Goal: Find specific page/section: Find specific page/section

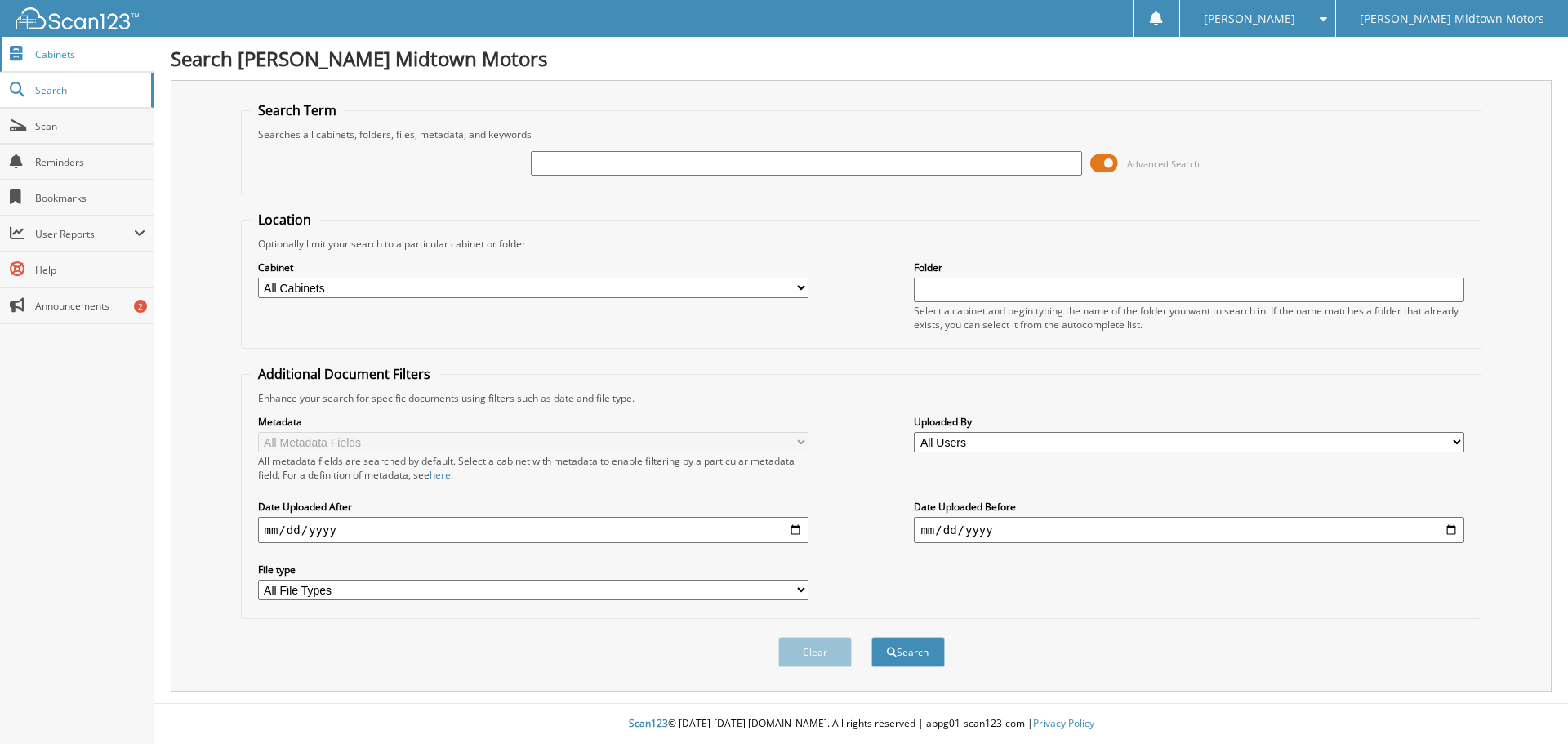
click at [79, 61] on span "Cabinets" at bounding box center [90, 54] width 111 height 13
type input "6172396"
click at [871, 637] on button "Search" at bounding box center [908, 652] width 73 height 30
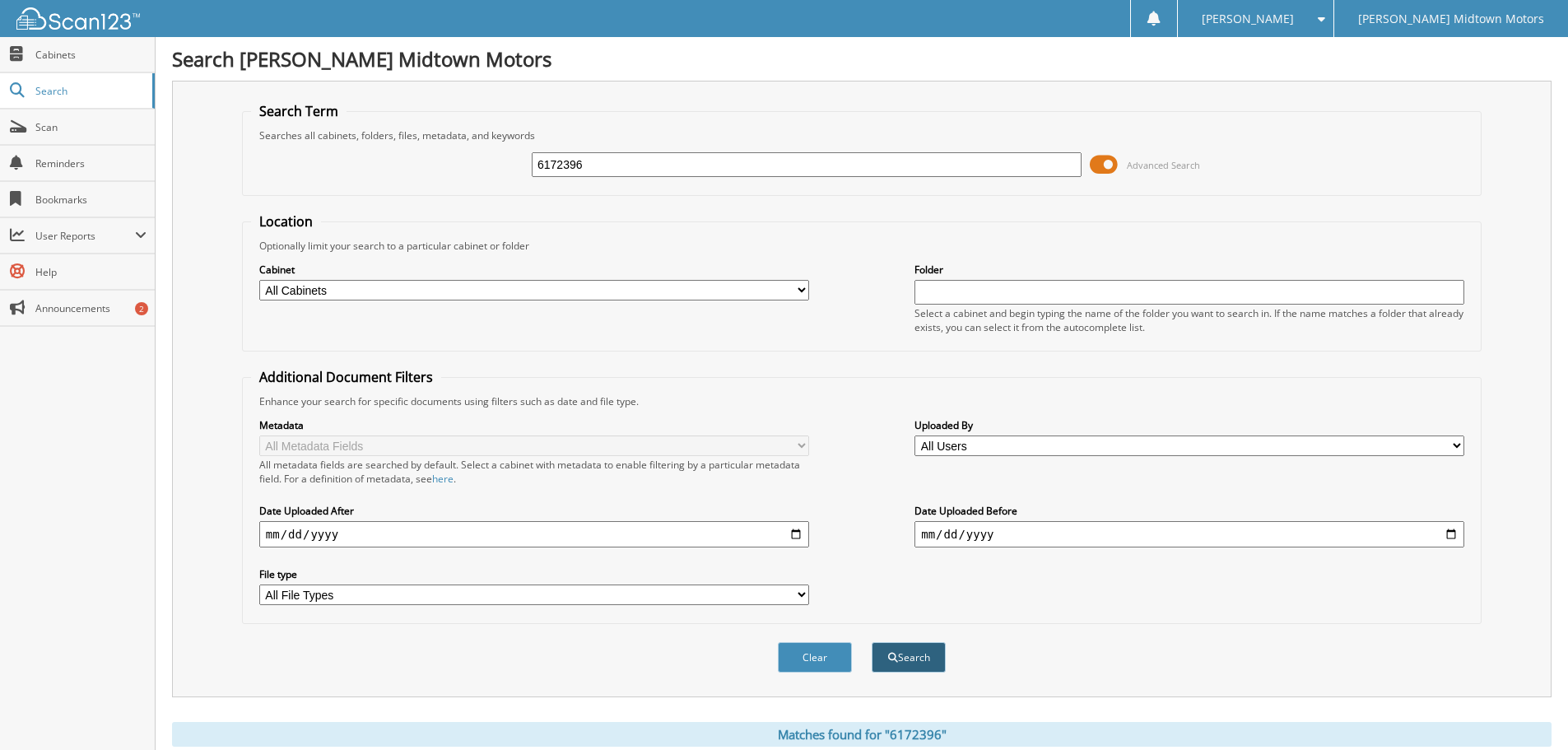
click at [927, 659] on button "Search" at bounding box center [909, 657] width 74 height 30
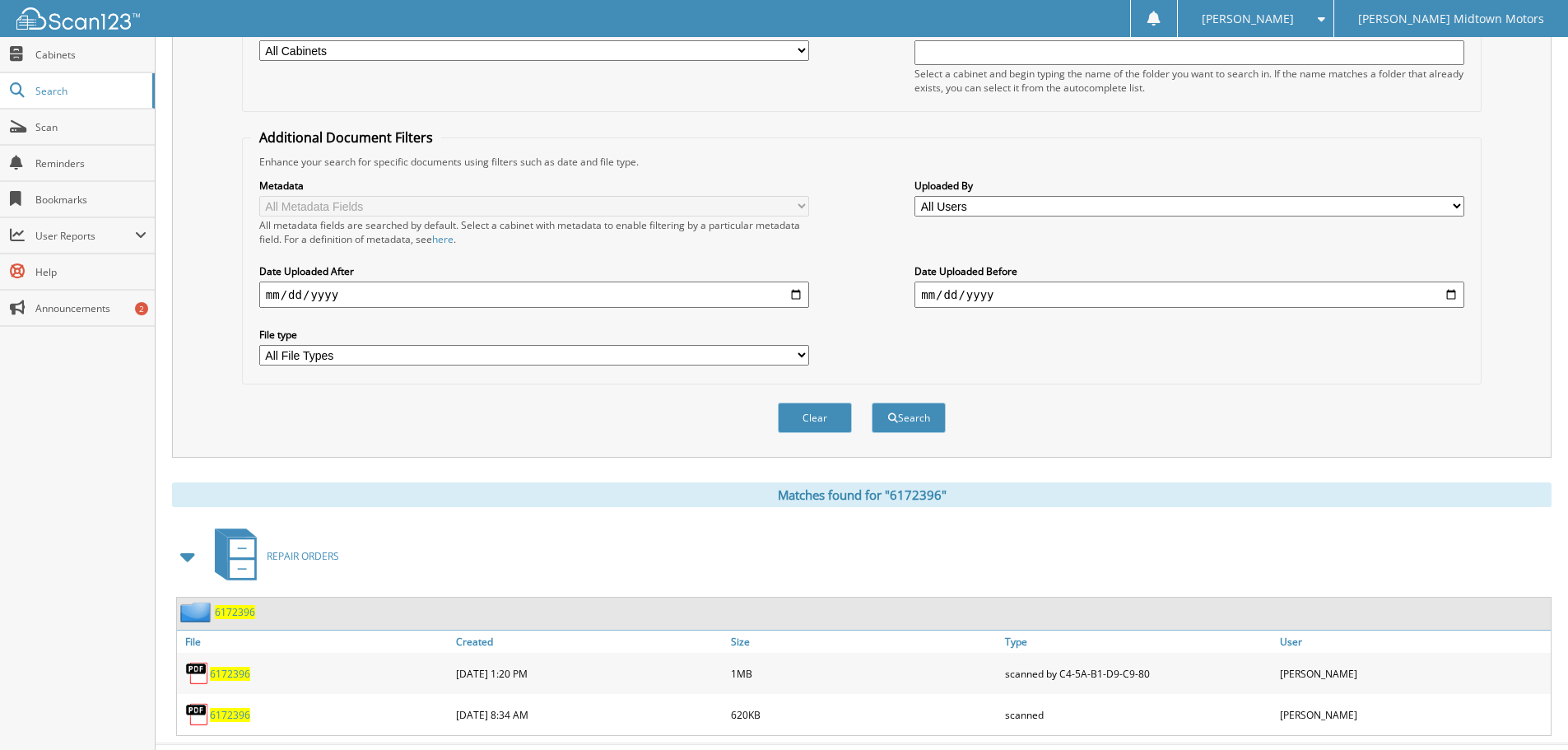
scroll to position [276, 0]
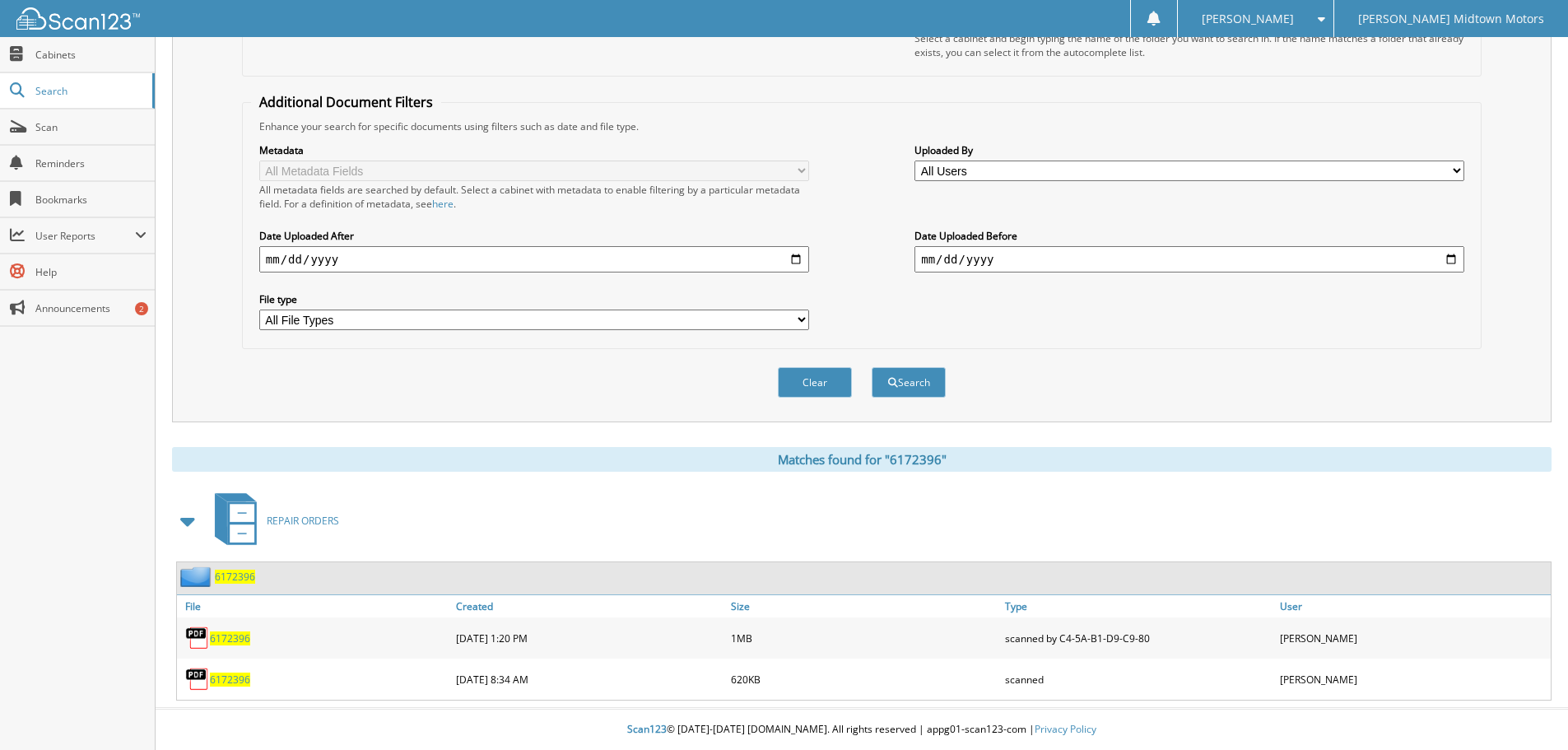
click at [236, 643] on span "6172396" at bounding box center [231, 639] width 41 height 14
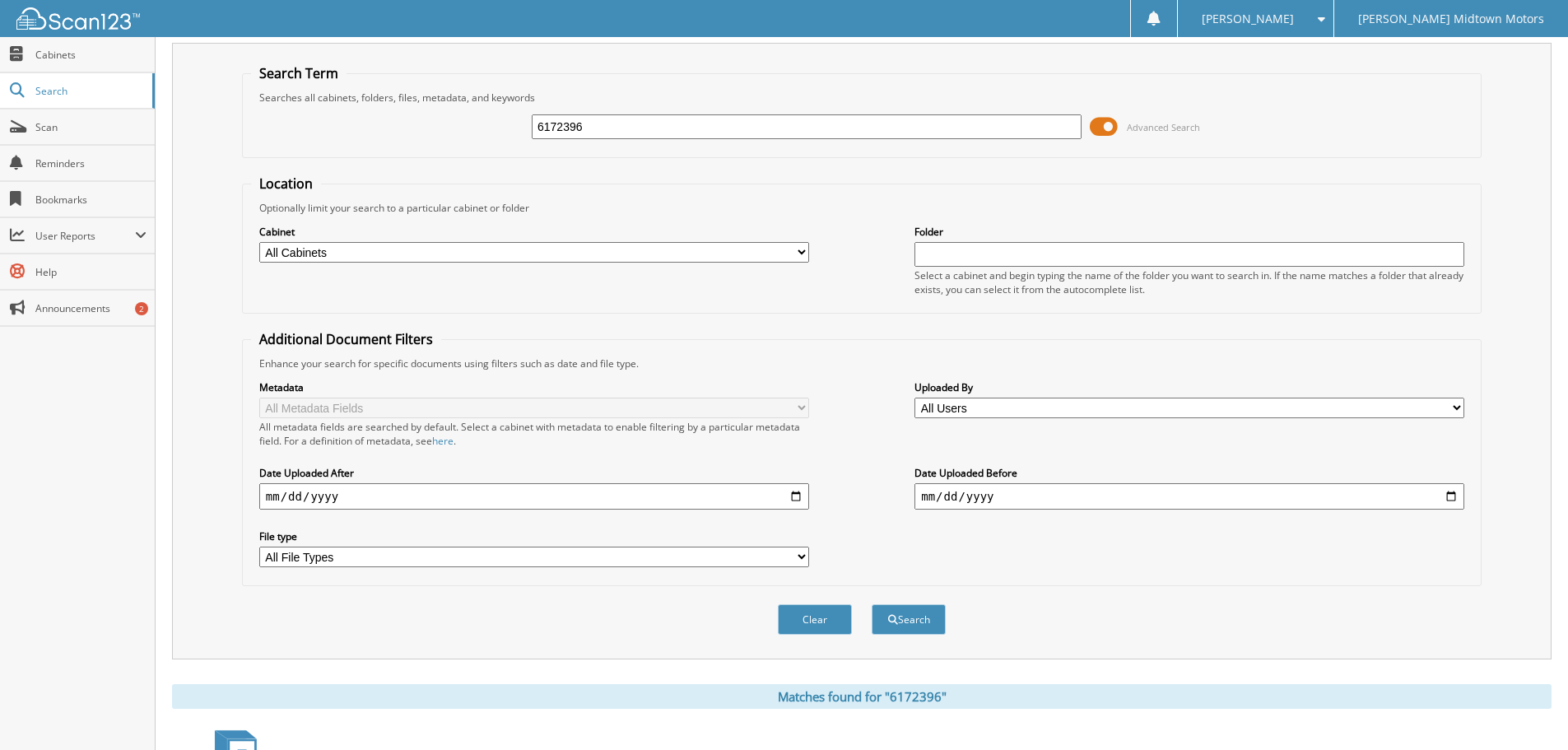
scroll to position [0, 0]
